Goal: Find specific page/section: Find specific page/section

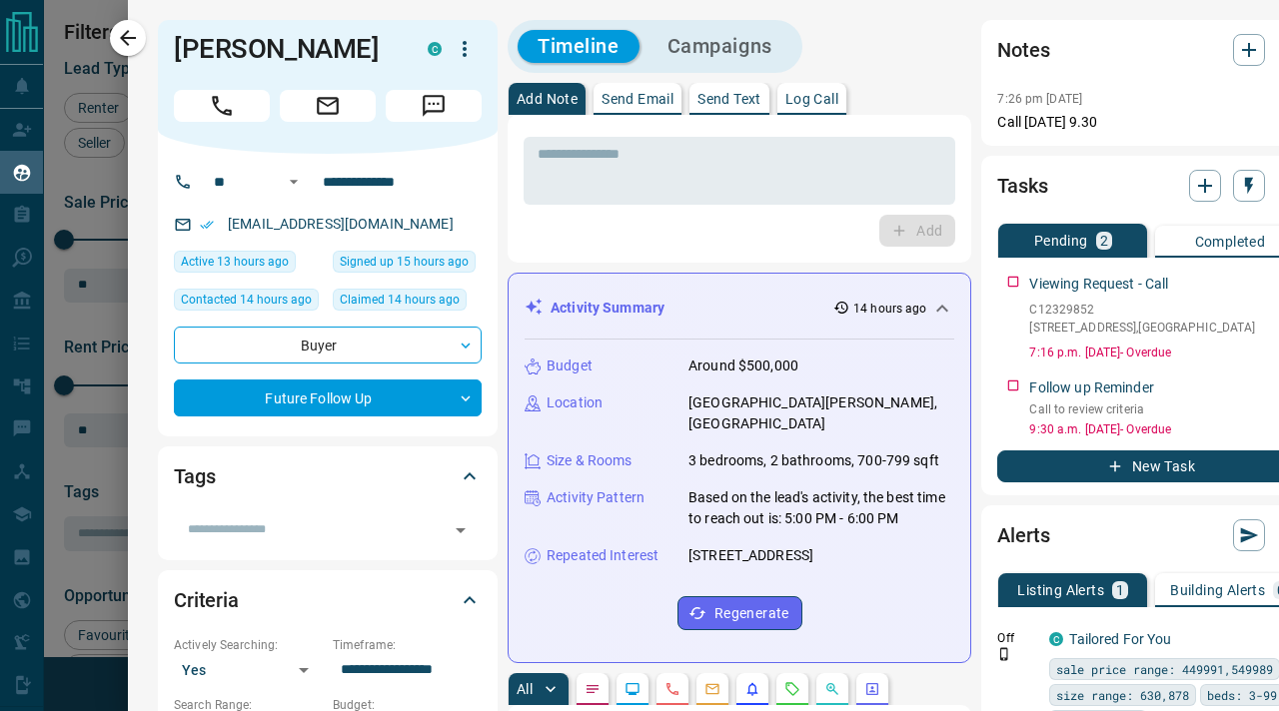
scroll to position [533, 901]
